Goal: Communication & Community: Participate in discussion

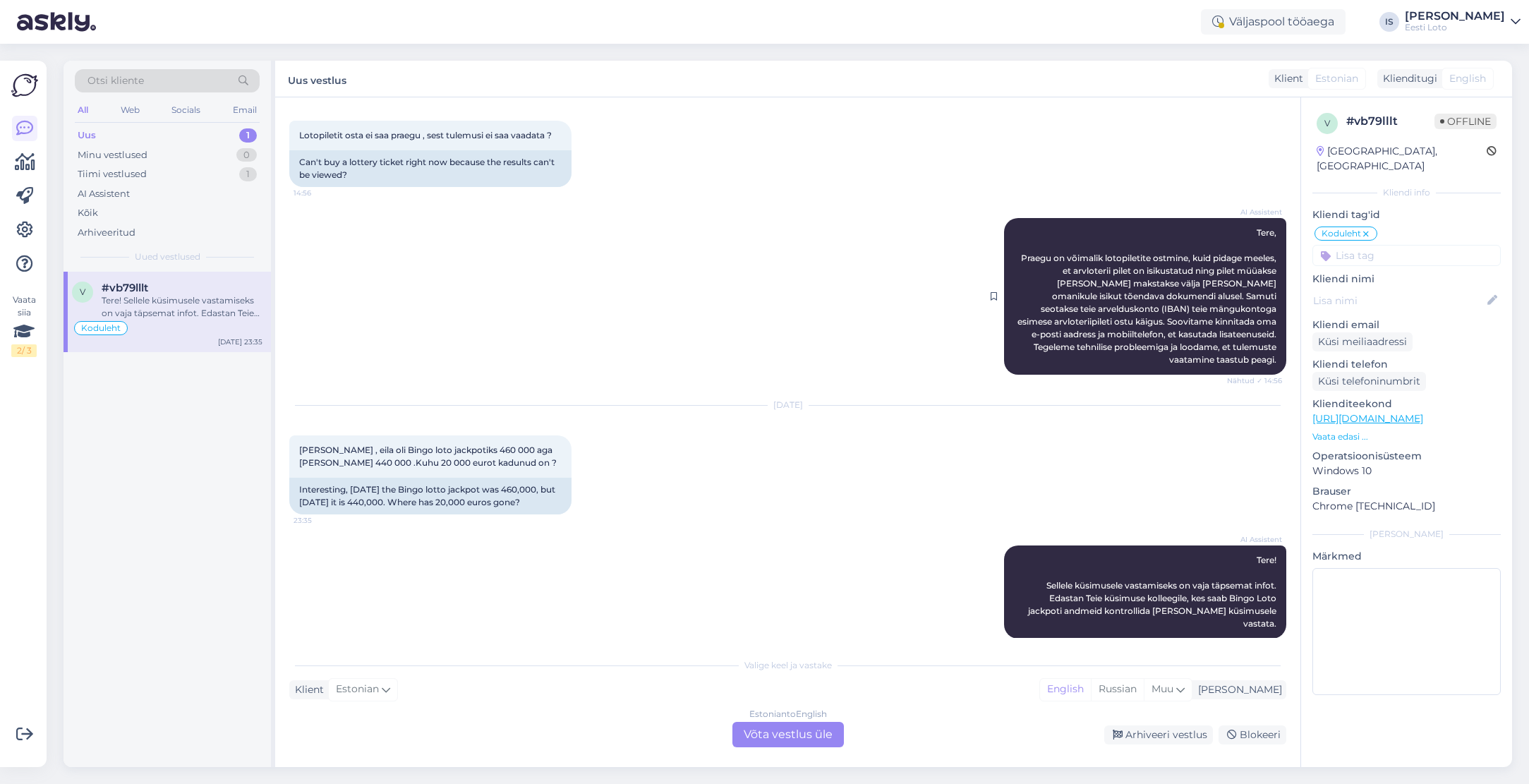
scroll to position [443, 0]
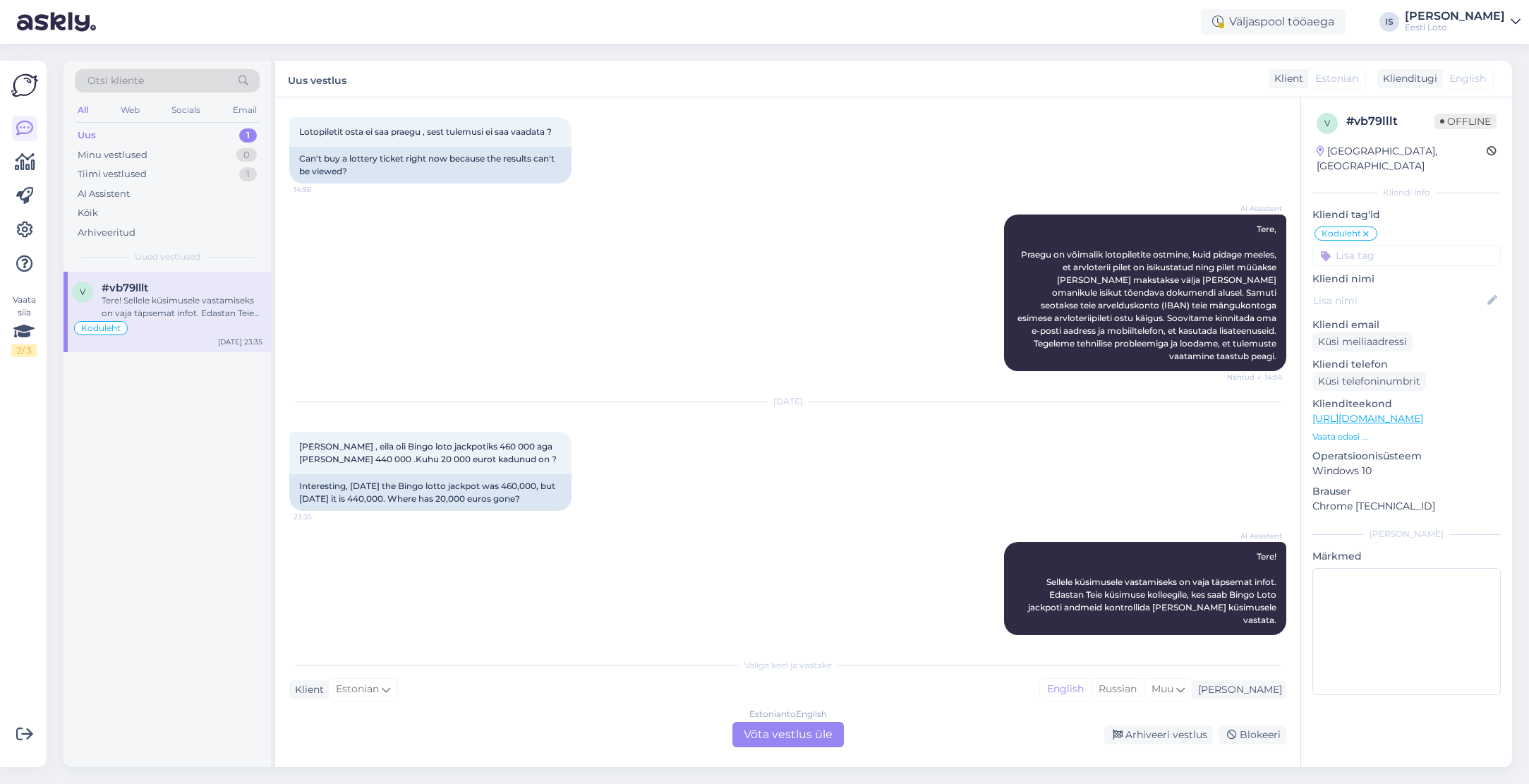
click at [90, 132] on div "Uus" at bounding box center [86, 135] width 18 height 14
click at [160, 296] on div "Tere! Sellele küsimusele vastamiseks on vaja täpsemat infot. Edastan Teie küsim…" at bounding box center [182, 307] width 161 height 25
click at [110, 178] on div "Tiimi vestlused" at bounding box center [112, 174] width 69 height 14
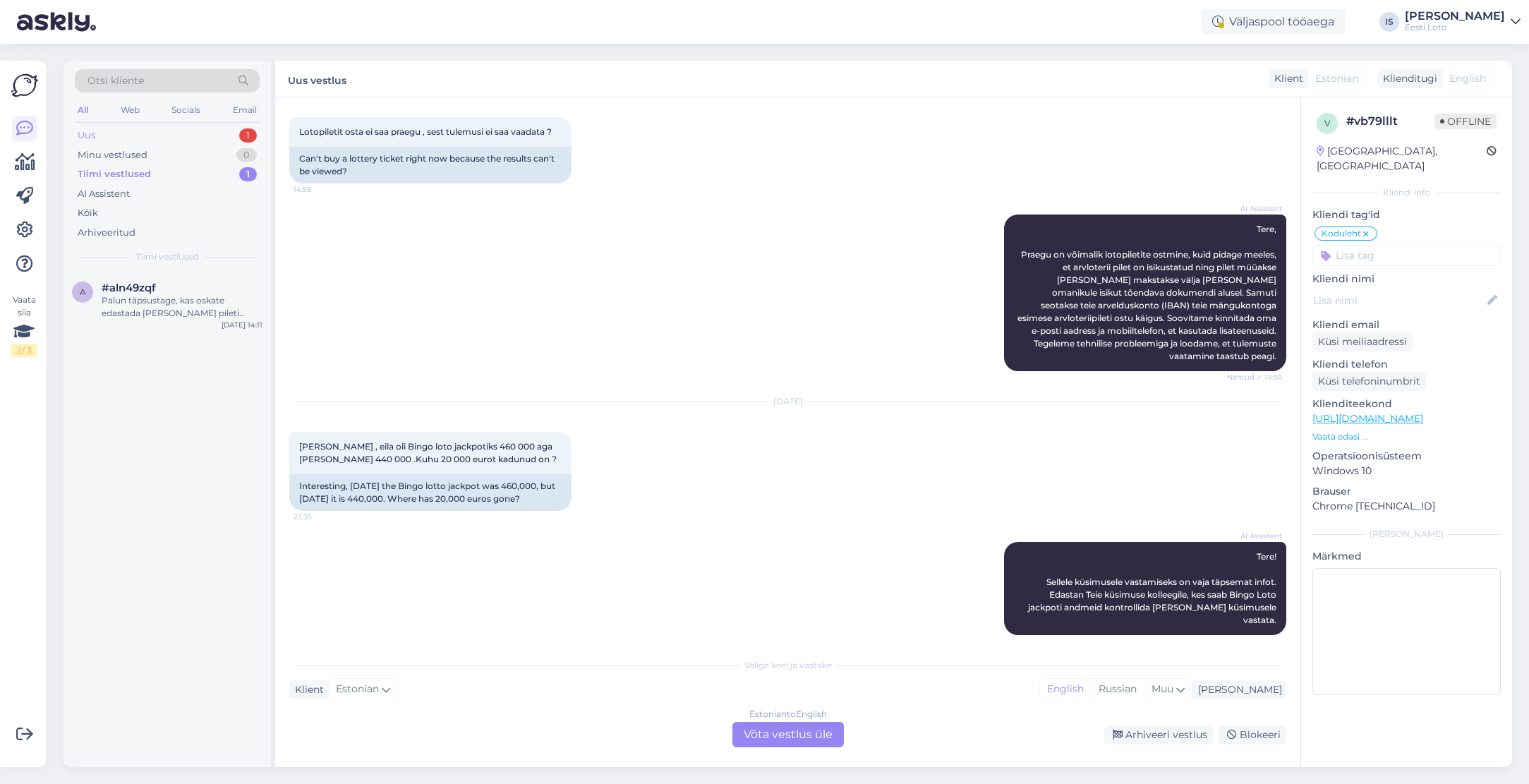
click at [92, 135] on div "Uus" at bounding box center [86, 135] width 18 height 14
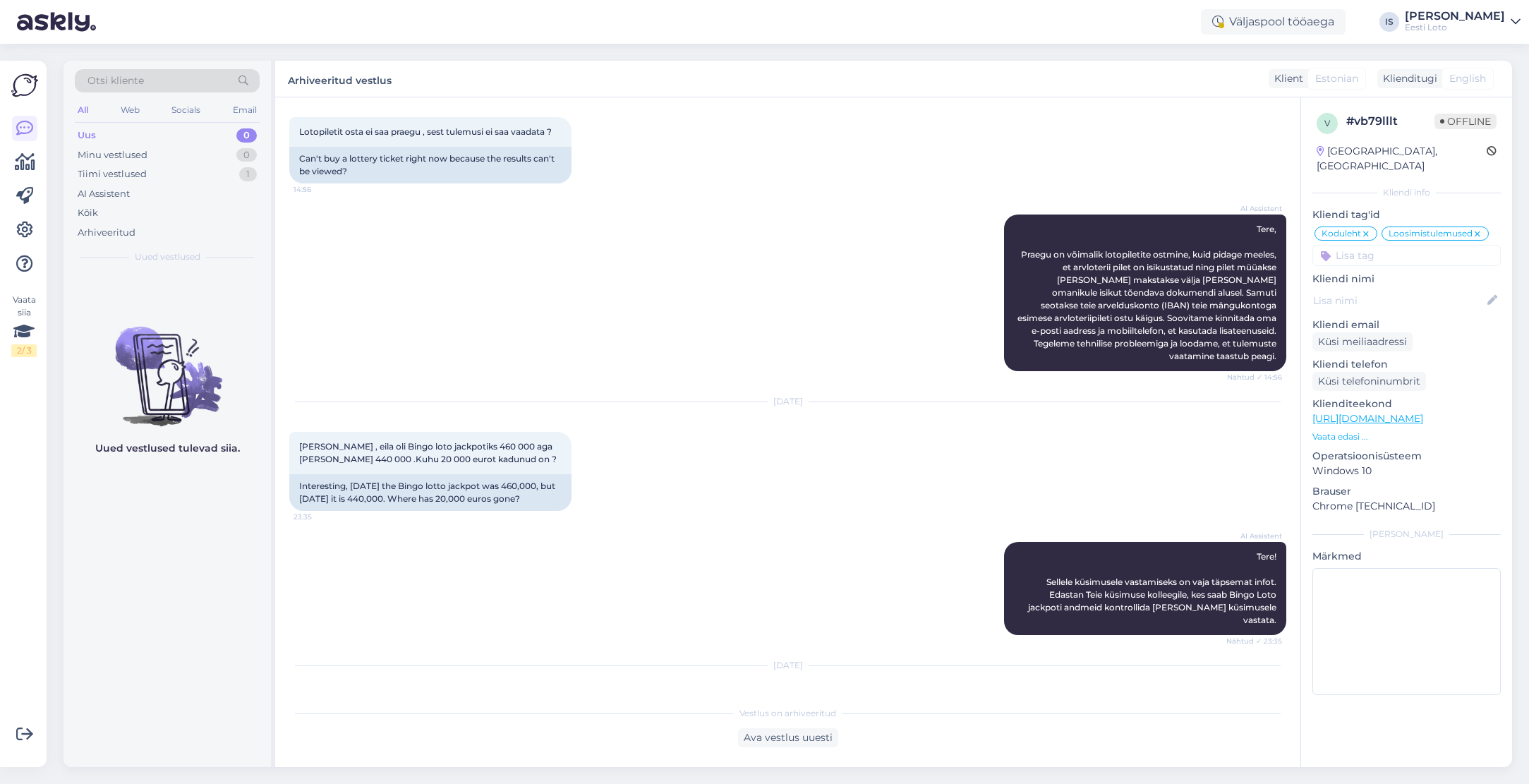
scroll to position [486, 0]
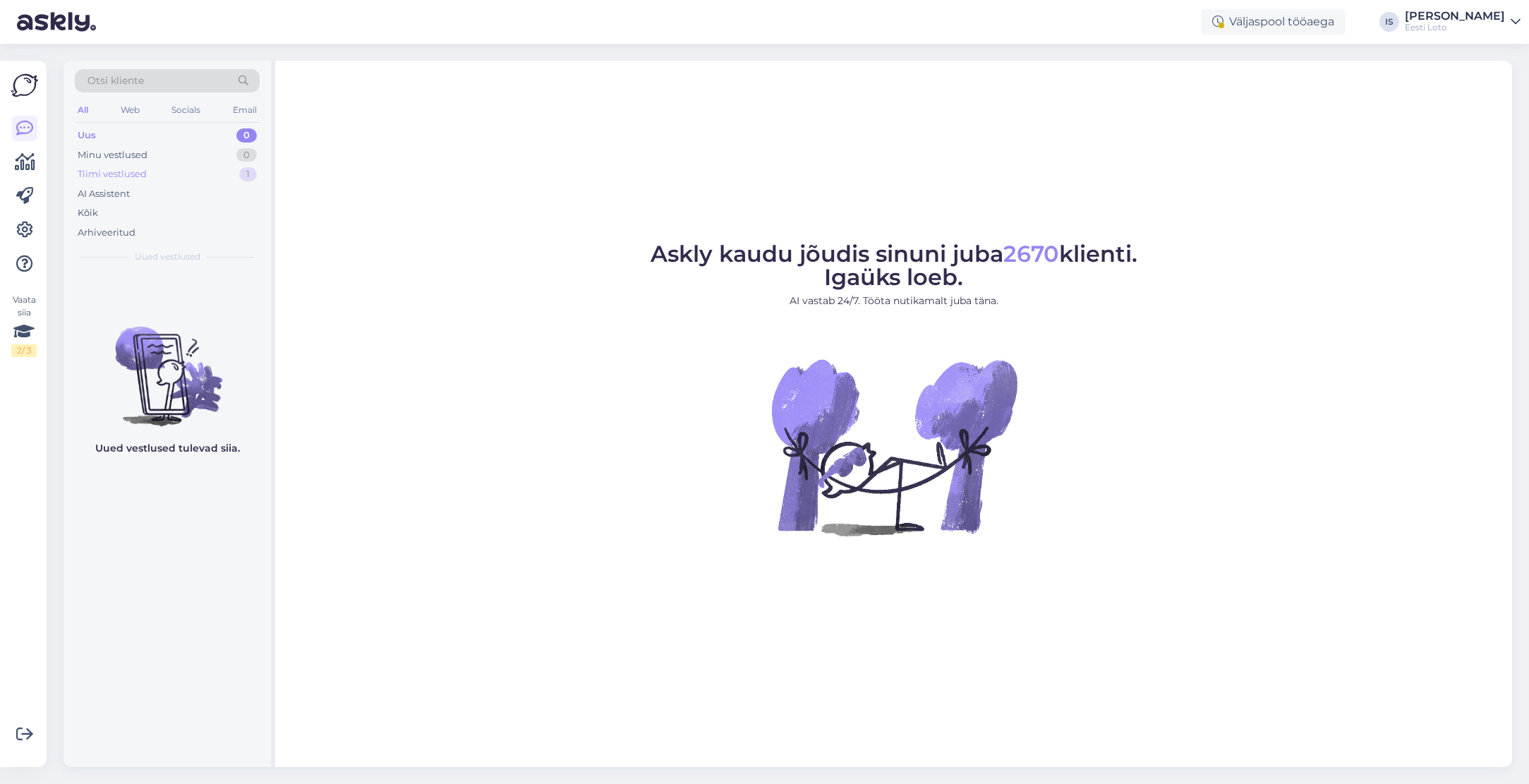
click at [132, 172] on div "Tiimi vestlused" at bounding box center [112, 174] width 69 height 14
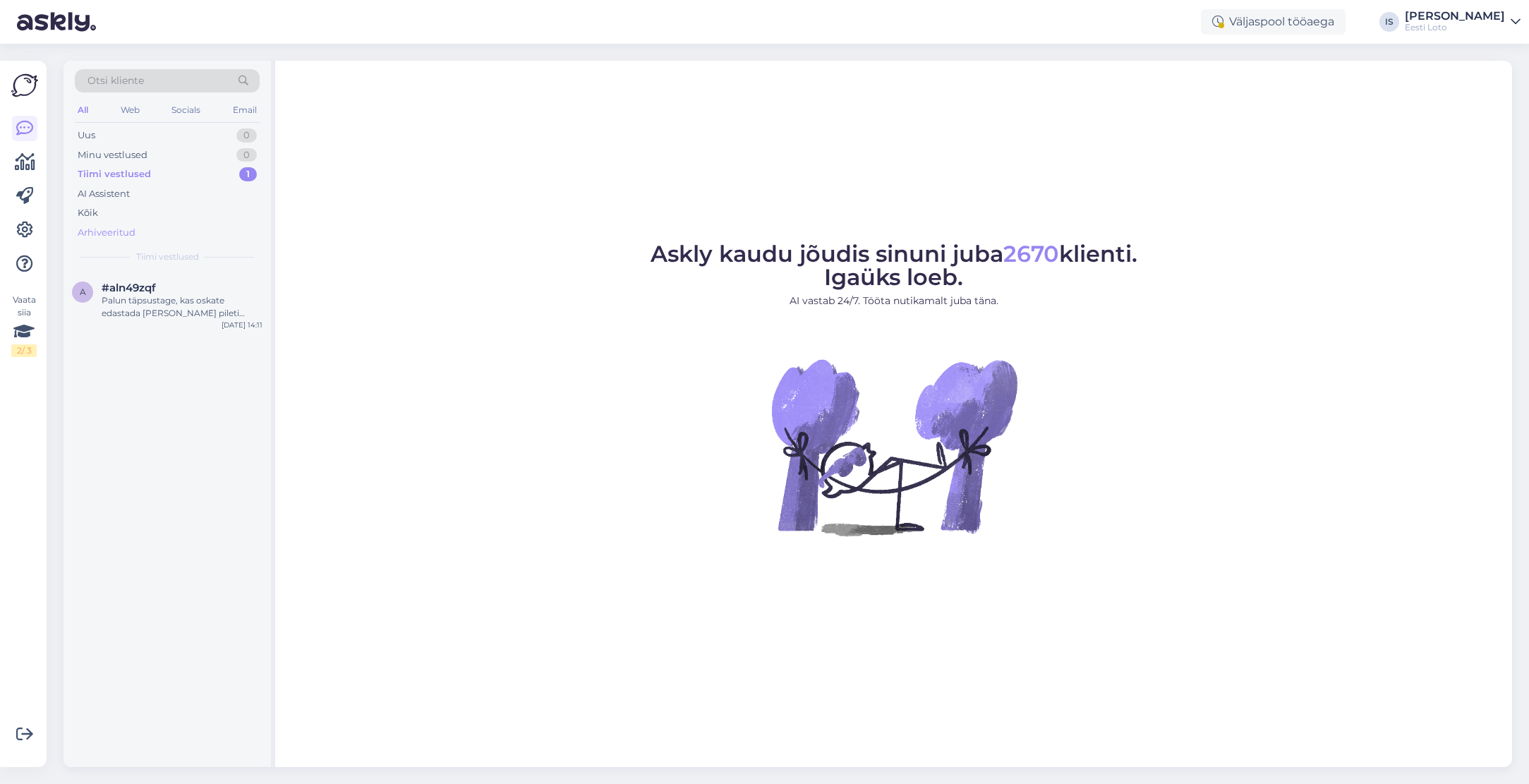
click at [123, 233] on div "Arhiveeritud" at bounding box center [107, 233] width 58 height 14
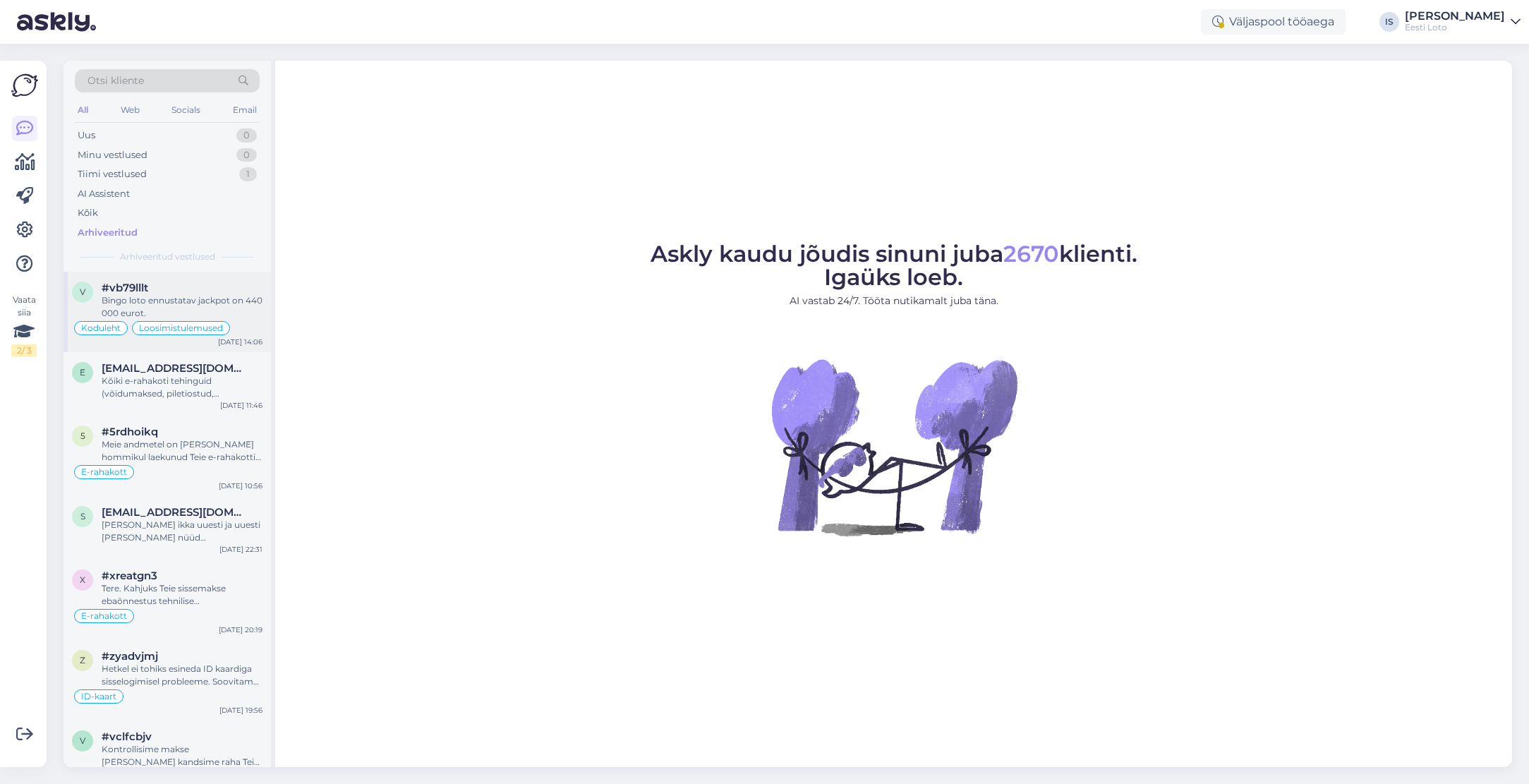
click at [190, 298] on div "Bingo loto ennustatav jackpot on 440 000 eurot." at bounding box center [182, 307] width 161 height 25
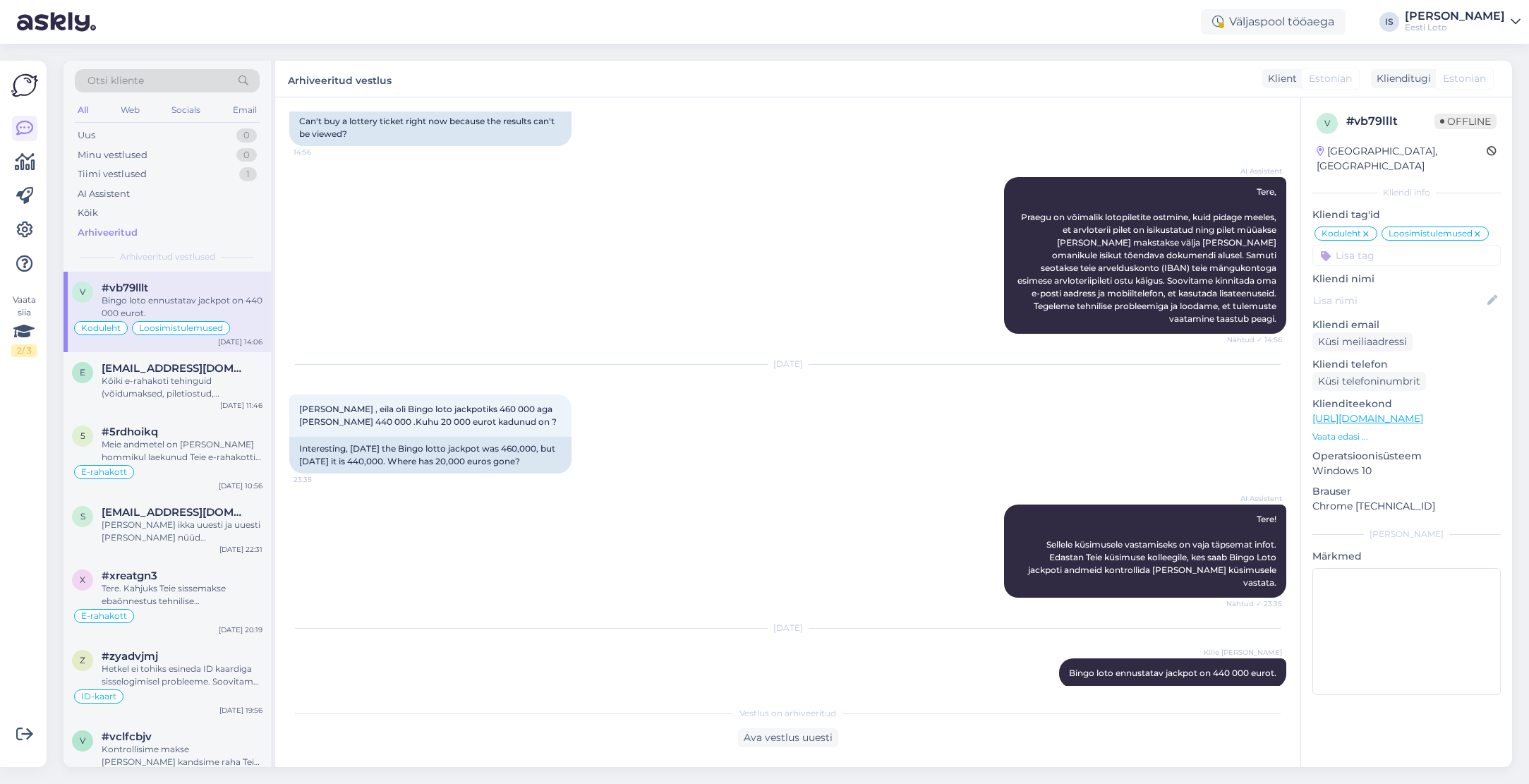
scroll to position [482, 0]
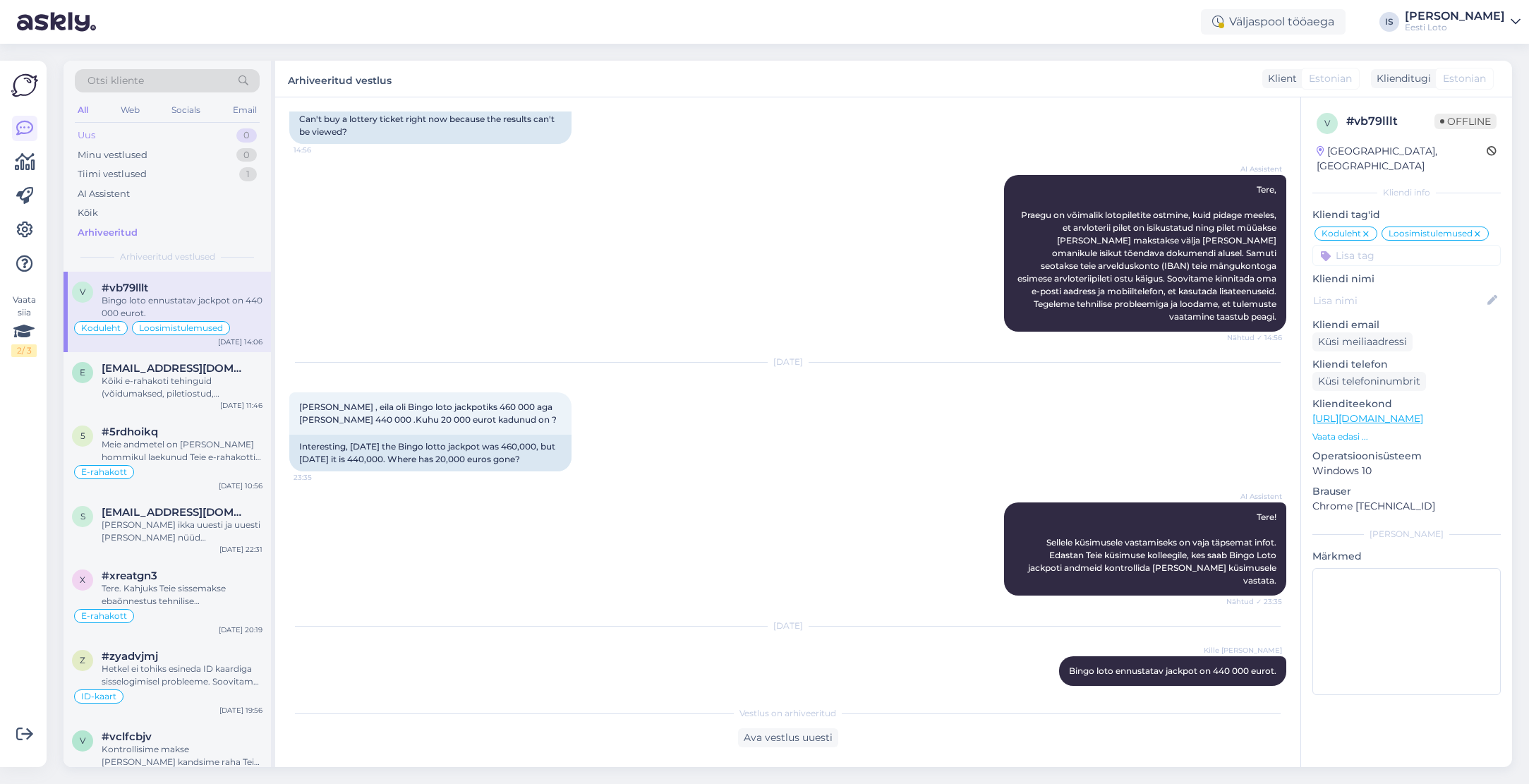
click at [97, 139] on div "Uus 0" at bounding box center [167, 135] width 185 height 20
